Goal: Transaction & Acquisition: Purchase product/service

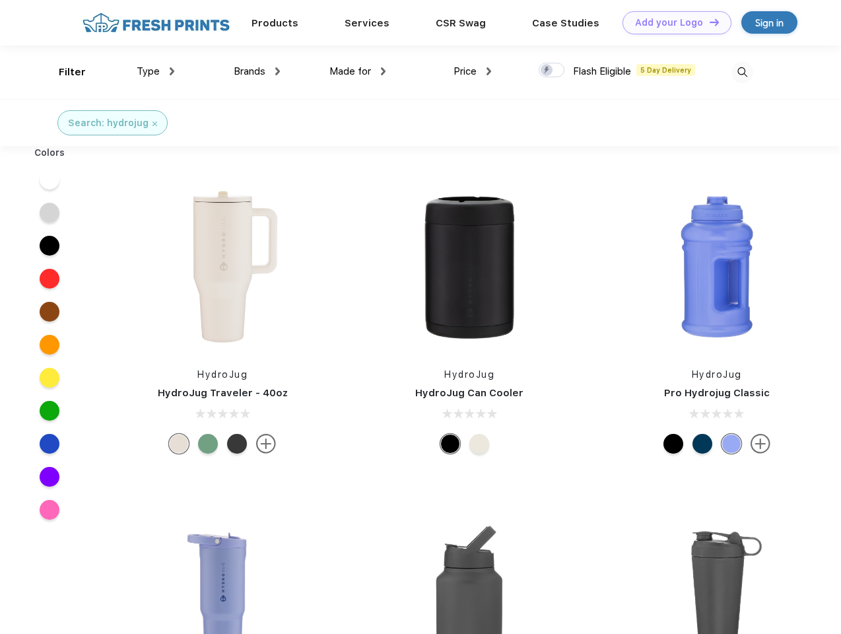
scroll to position [1, 0]
click at [672, 22] on link "Add your Logo Design Tool" at bounding box center [677, 22] width 109 height 23
click at [0, 0] on div "Design Tool" at bounding box center [0, 0] width 0 height 0
click at [709, 22] on link "Add your Logo Design Tool" at bounding box center [677, 22] width 109 height 23
click at [63, 72] on div "Filter" at bounding box center [72, 72] width 27 height 15
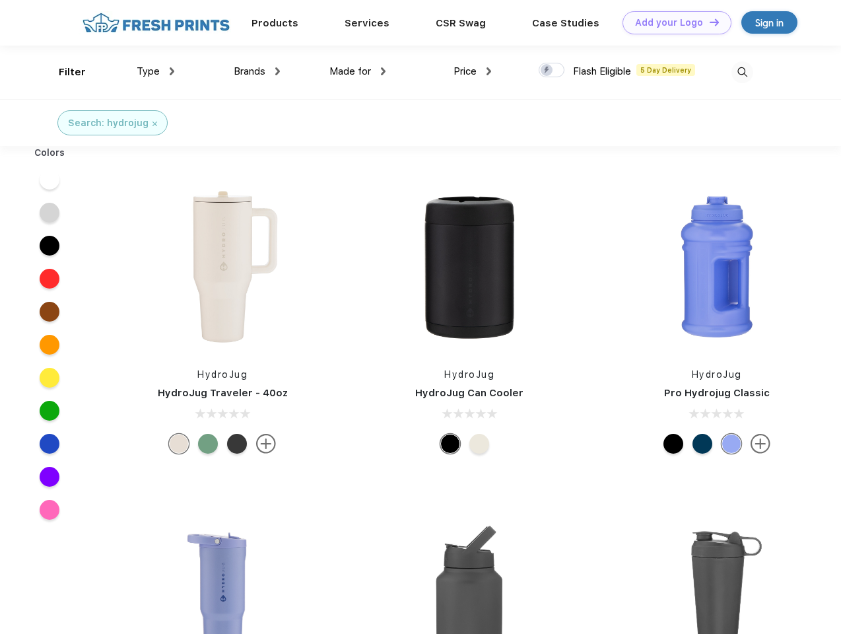
click at [156, 71] on span "Type" at bounding box center [148, 71] width 23 height 12
click at [257, 71] on span "Brands" at bounding box center [250, 71] width 32 height 12
click at [358, 71] on span "Made for" at bounding box center [351, 71] width 42 height 12
click at [473, 71] on span "Price" at bounding box center [465, 71] width 23 height 12
click at [552, 71] on div at bounding box center [552, 70] width 26 height 15
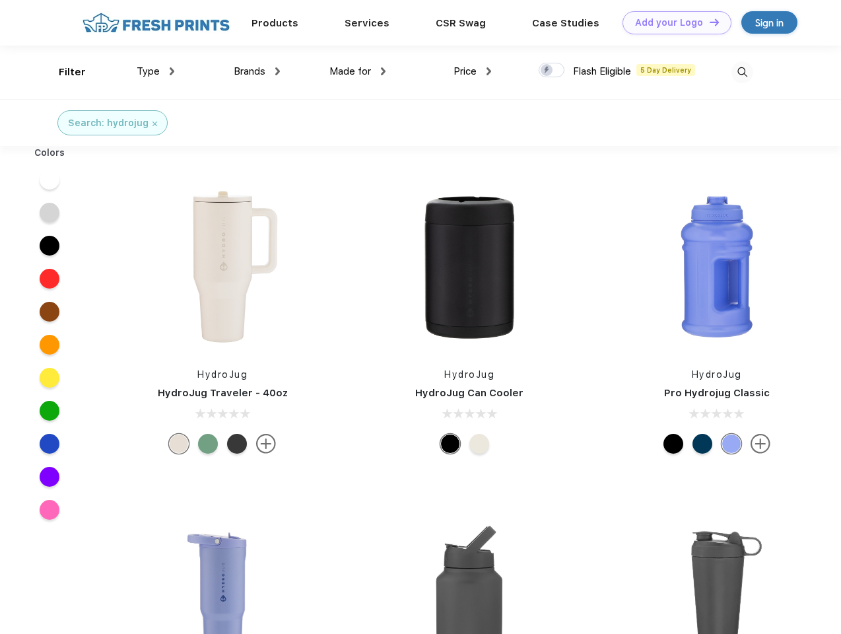
click at [547, 71] on input "checkbox" at bounding box center [543, 66] width 9 height 9
click at [742, 72] on img at bounding box center [743, 72] width 22 height 22
